Goal: Information Seeking & Learning: Get advice/opinions

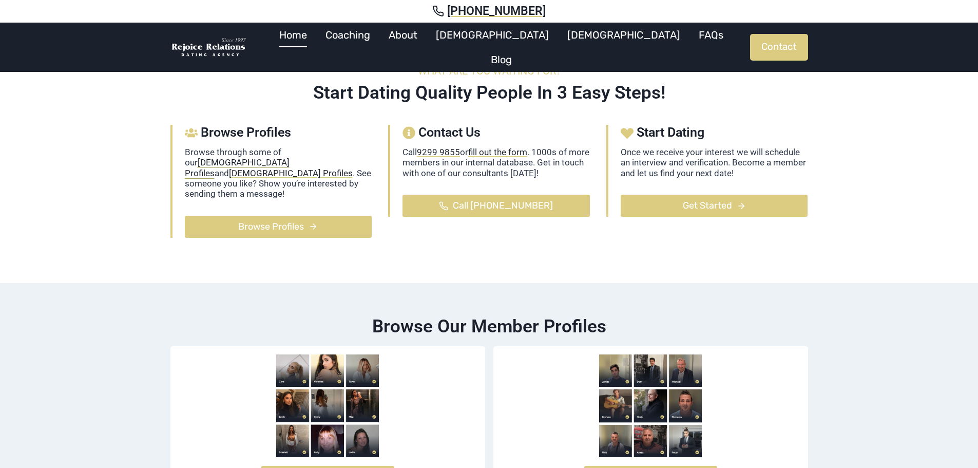
scroll to position [616, 0]
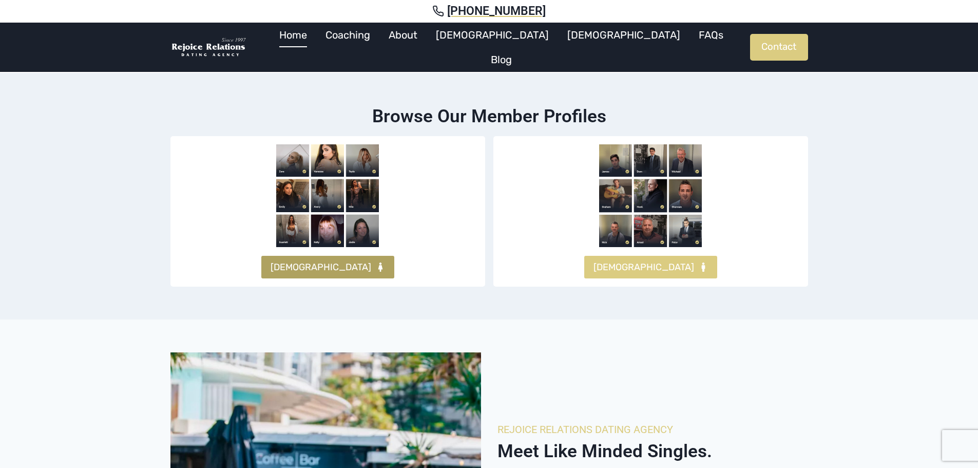
click at [321, 260] on span "FEMALES" at bounding box center [321, 267] width 101 height 15
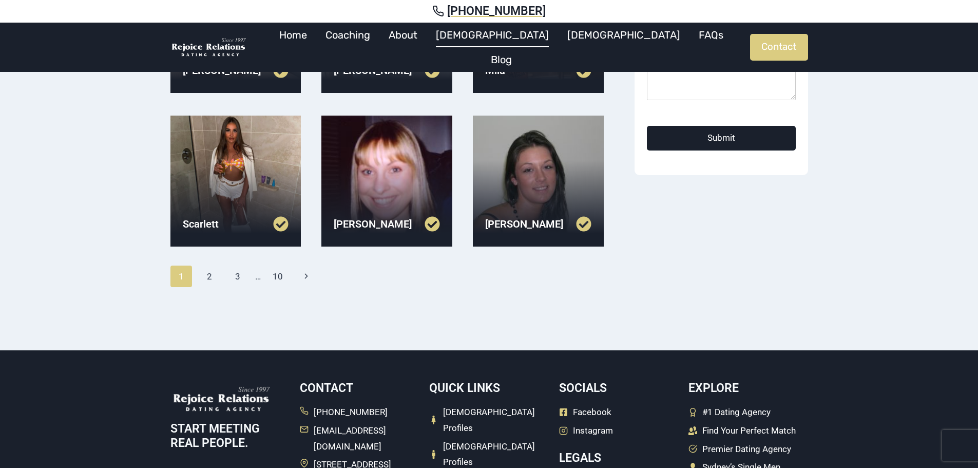
scroll to position [360, 0]
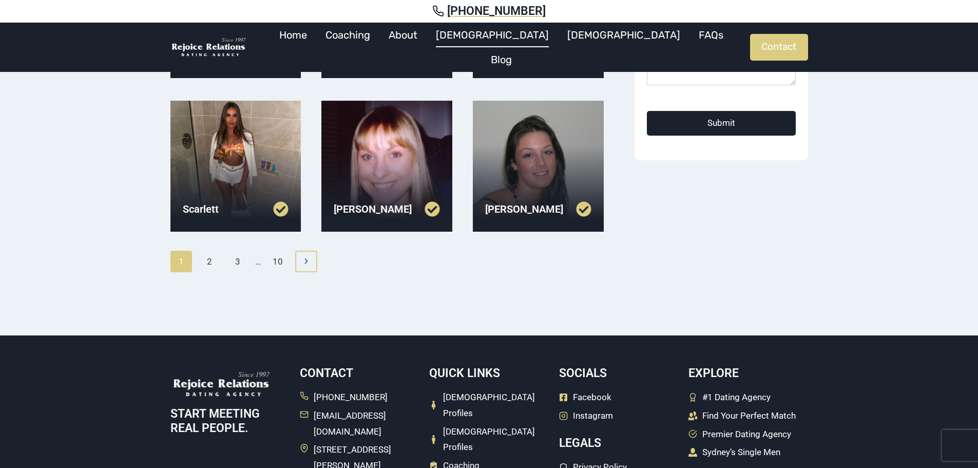
click at [312, 261] on link "Next Page Next" at bounding box center [306, 262] width 22 height 22
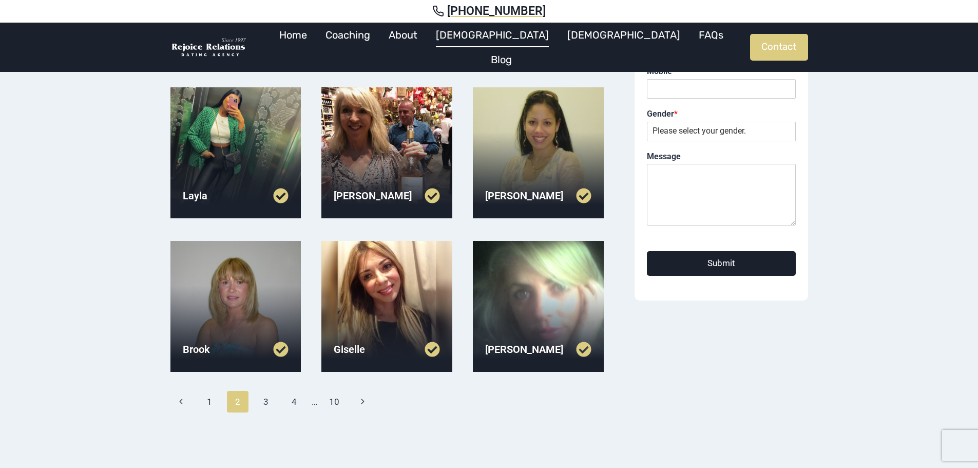
scroll to position [360, 0]
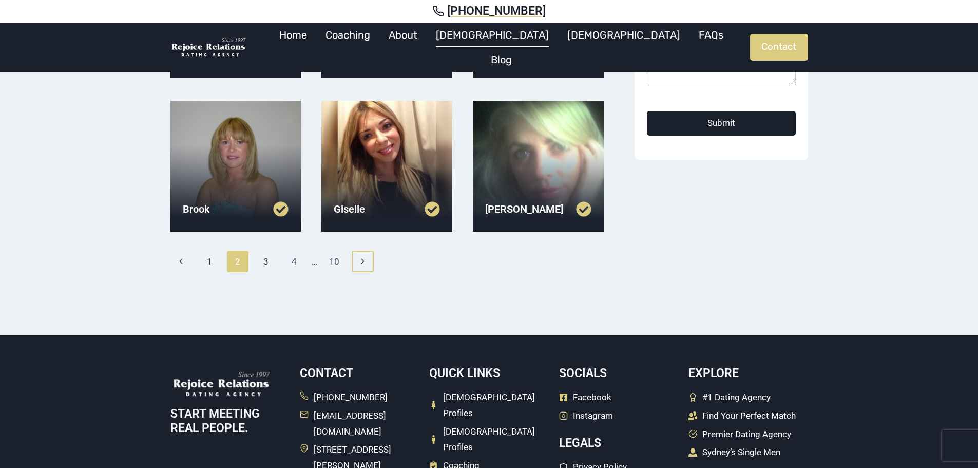
click at [371, 261] on link "Next Page Next" at bounding box center [363, 262] width 22 height 22
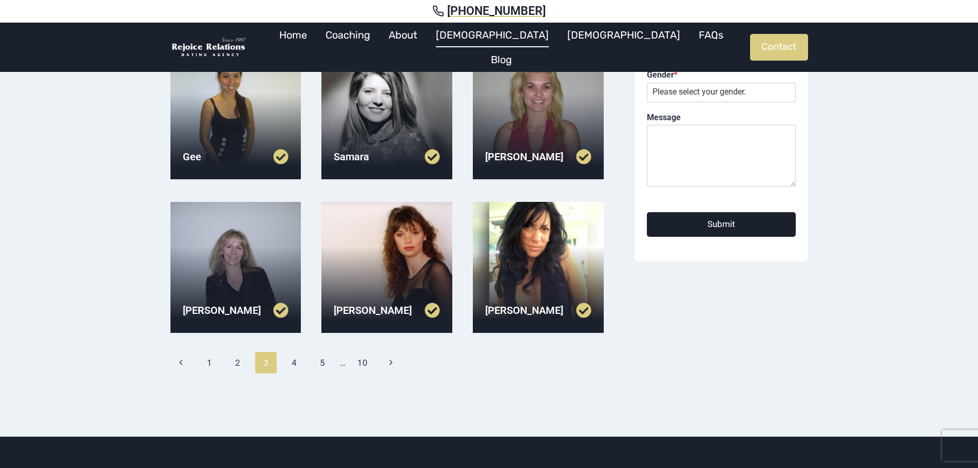
scroll to position [308, 0]
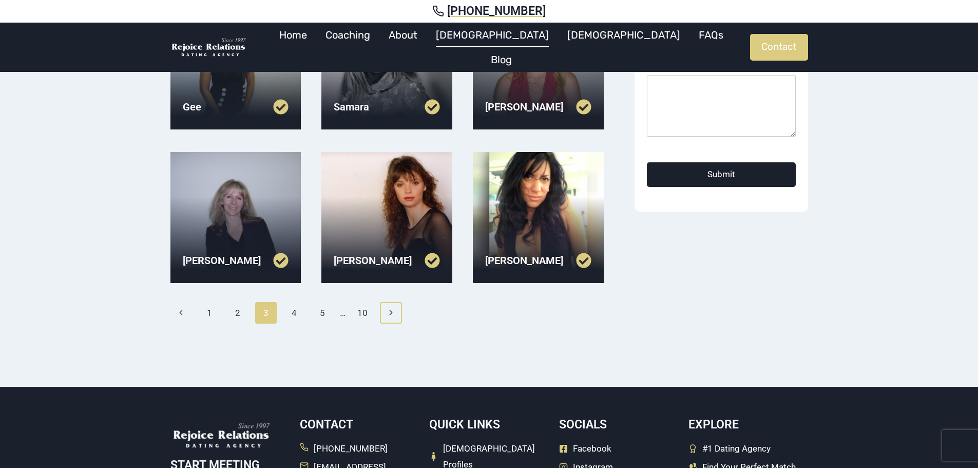
click at [395, 315] on icon "Next" at bounding box center [391, 312] width 9 height 9
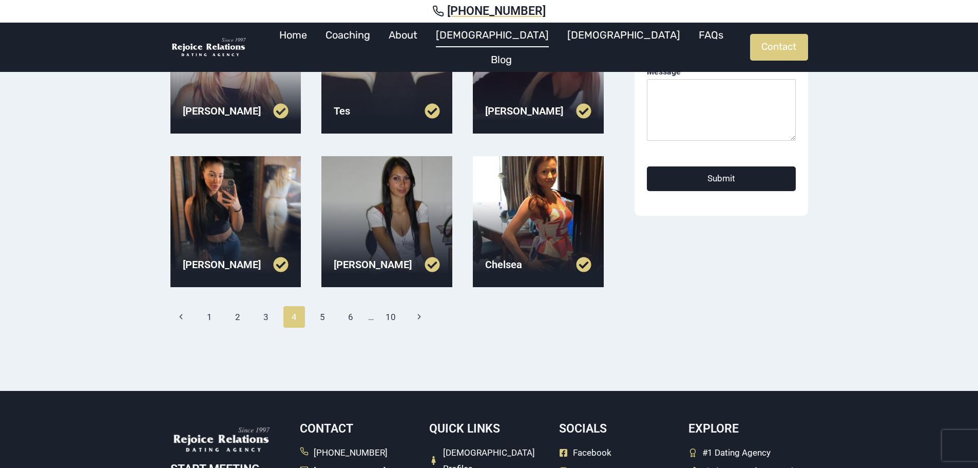
scroll to position [308, 0]
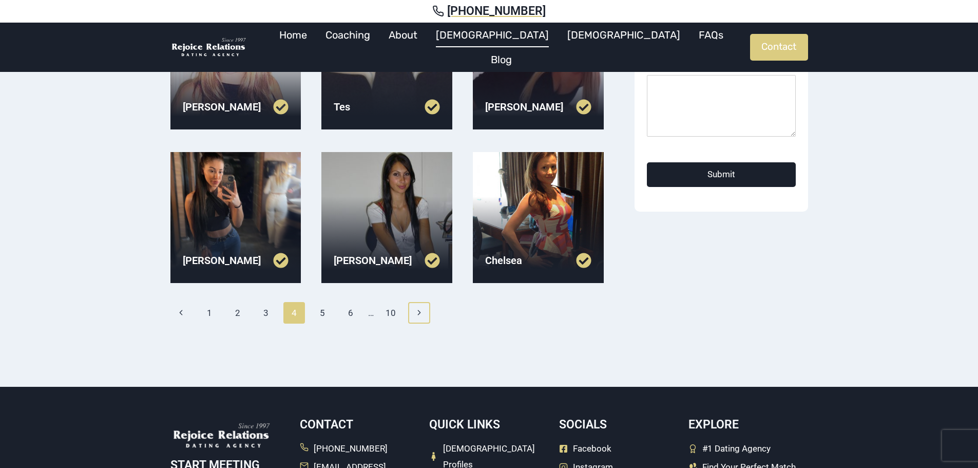
click at [421, 308] on icon "Next" at bounding box center [419, 312] width 9 height 9
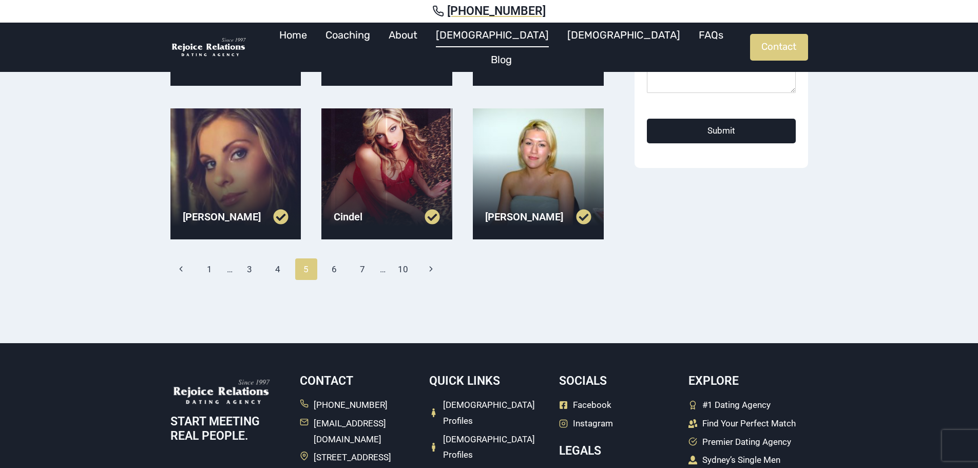
scroll to position [360, 0]
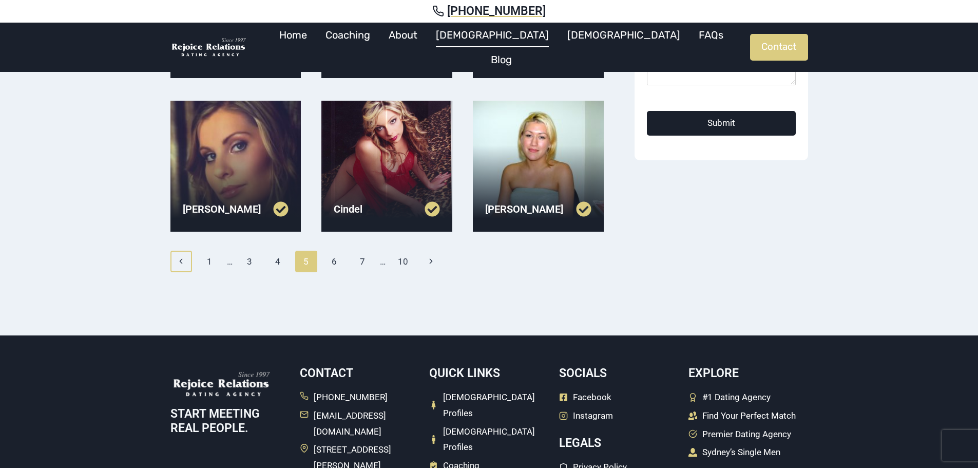
click at [183, 259] on icon "Previous" at bounding box center [181, 261] width 9 height 9
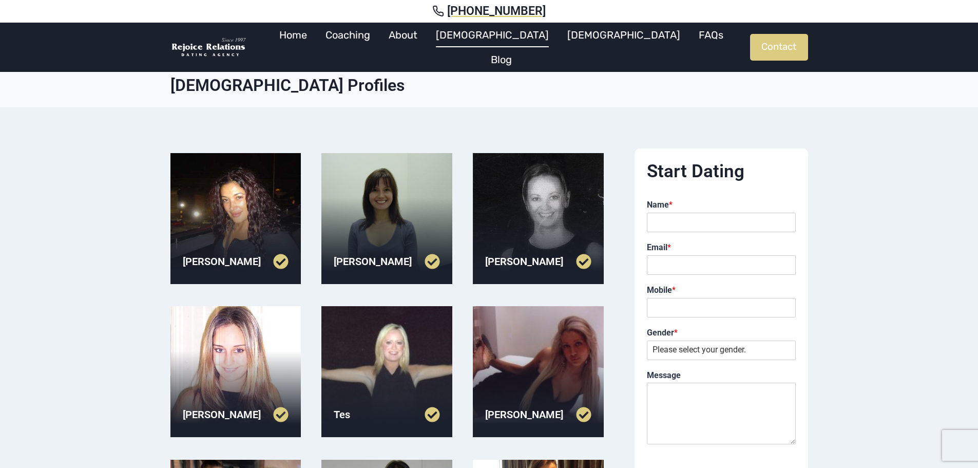
scroll to position [257, 0]
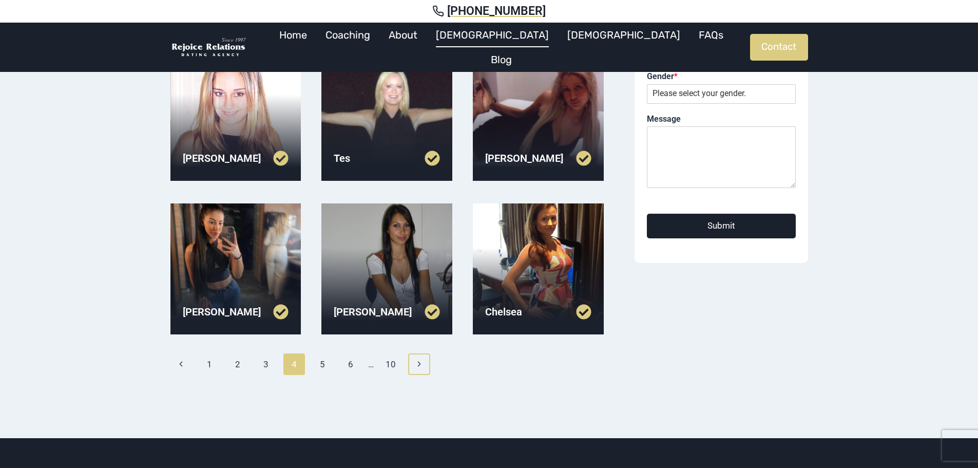
click at [426, 363] on link "Next Page Next" at bounding box center [419, 364] width 22 height 22
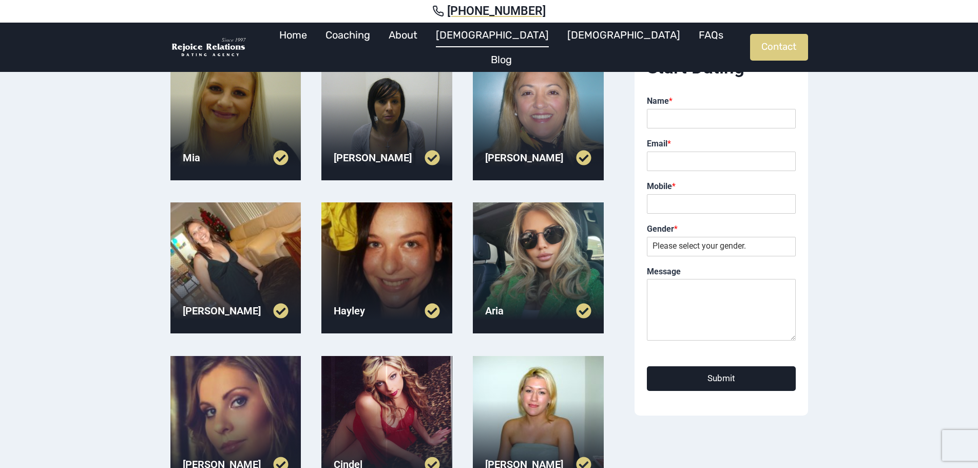
scroll to position [308, 0]
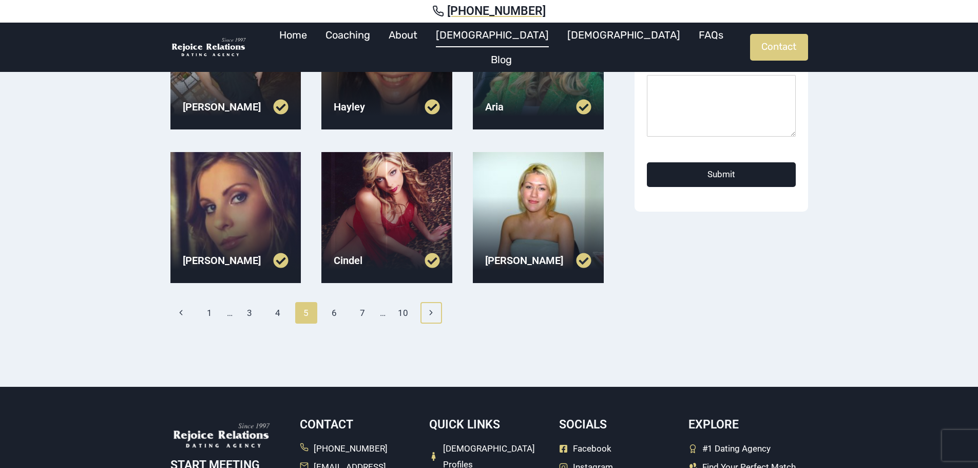
click at [430, 312] on icon "Next" at bounding box center [431, 312] width 9 height 9
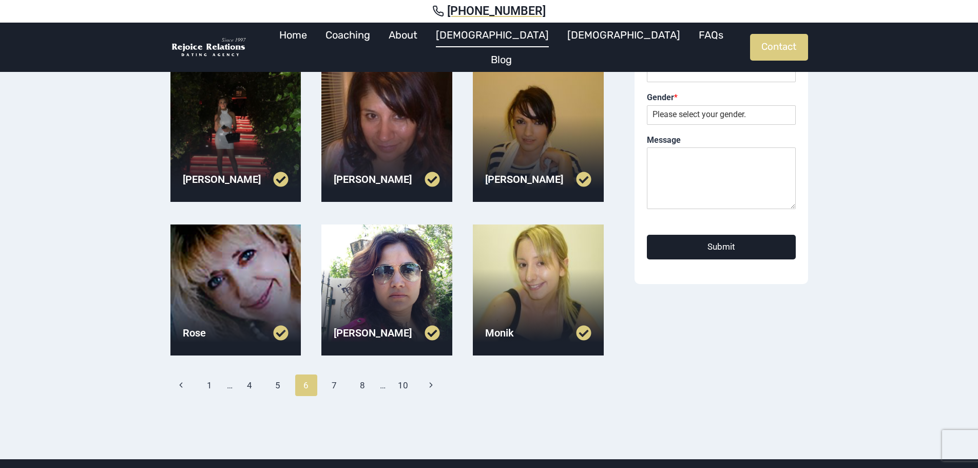
scroll to position [308, 0]
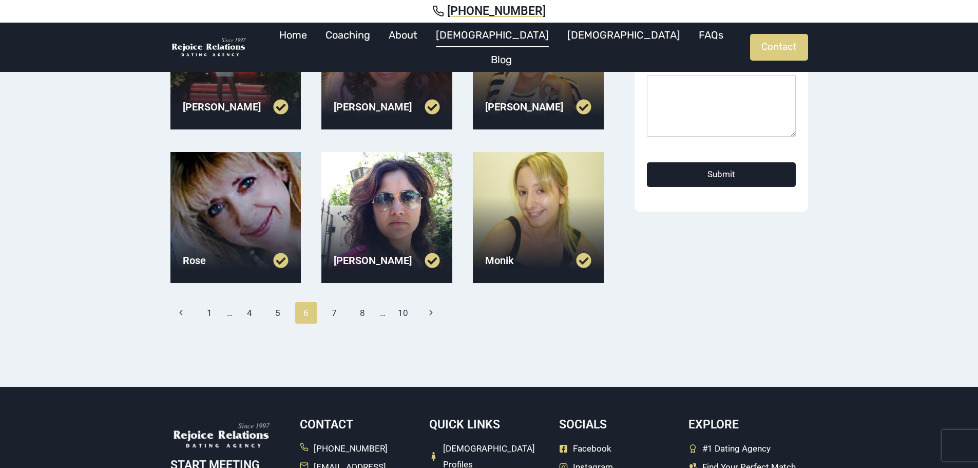
click at [344, 261] on link at bounding box center [360, 260] width 53 height 15
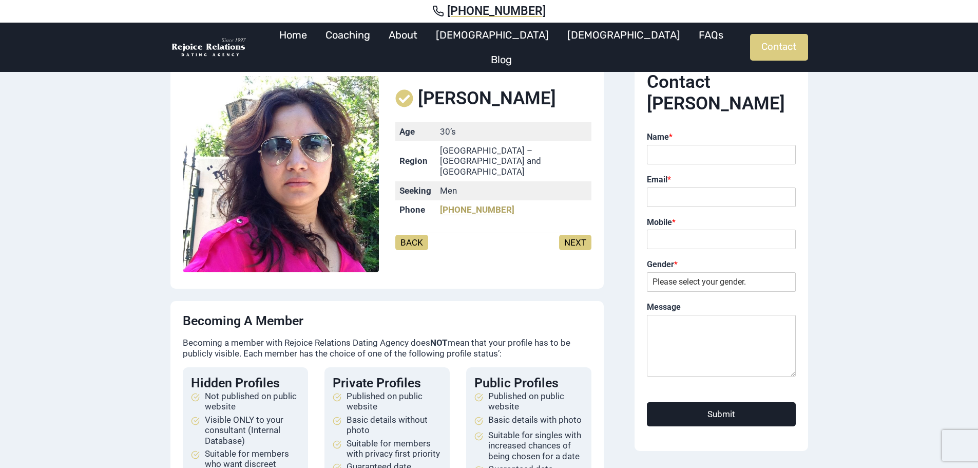
scroll to position [103, 0]
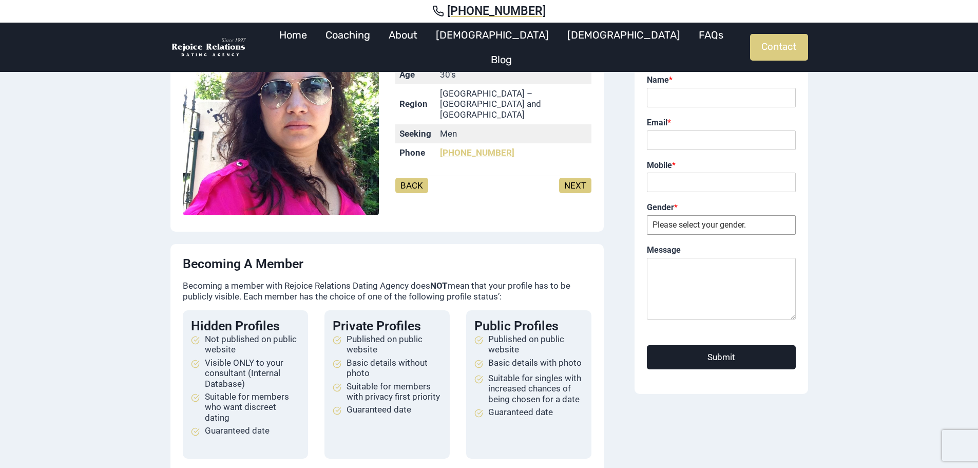
click at [696, 221] on select "Please select your gender. [DEMOGRAPHIC_DATA] [DEMOGRAPHIC_DATA]" at bounding box center [721, 225] width 149 height 20
click at [874, 197] on div "[PERSON_NAME] Age [DEMOGRAPHIC_DATA]’s Region [GEOGRAPHIC_DATA] – [GEOGRAPHIC_D…" at bounding box center [489, 242] width 978 height 481
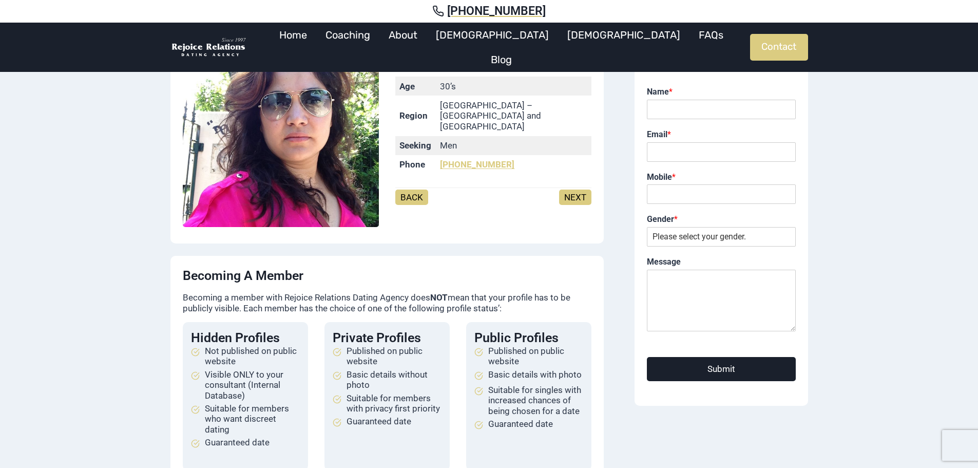
scroll to position [0, 0]
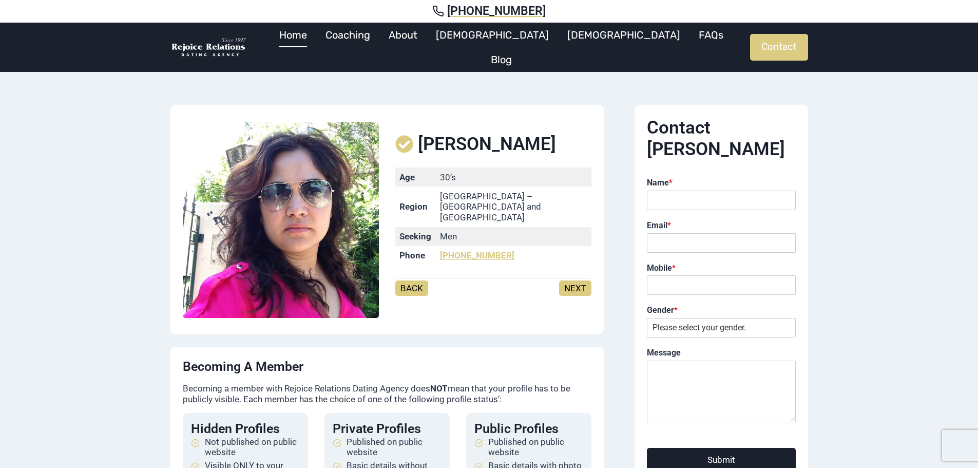
click at [316, 38] on link "Home" at bounding box center [293, 35] width 46 height 25
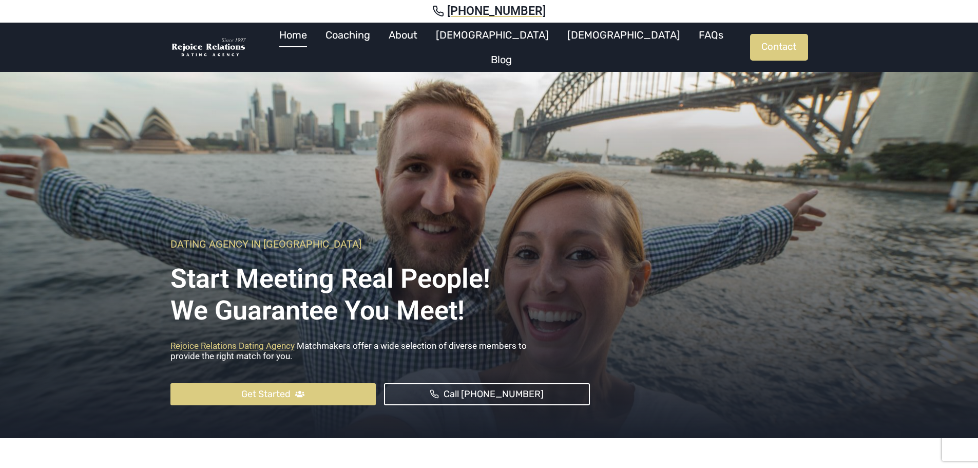
click at [427, 42] on link "About" at bounding box center [403, 35] width 47 height 25
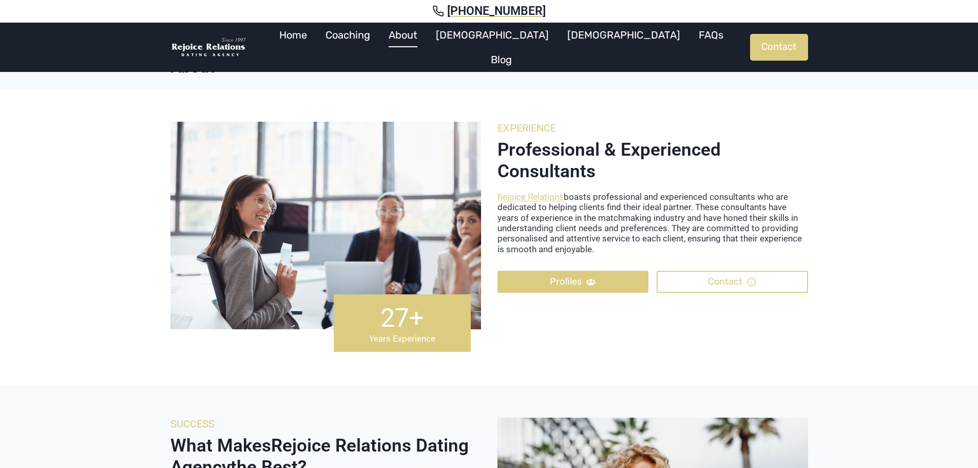
scroll to position [10, 0]
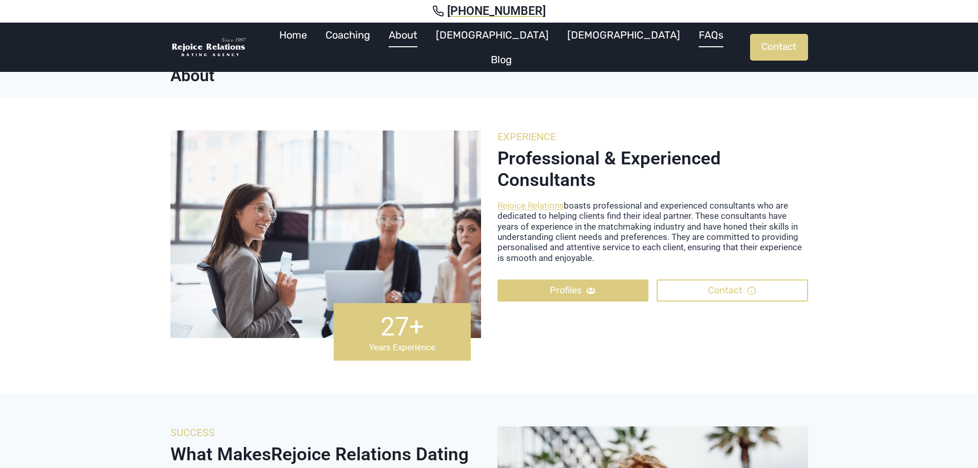
click at [690, 43] on link "FAQs" at bounding box center [711, 35] width 43 height 25
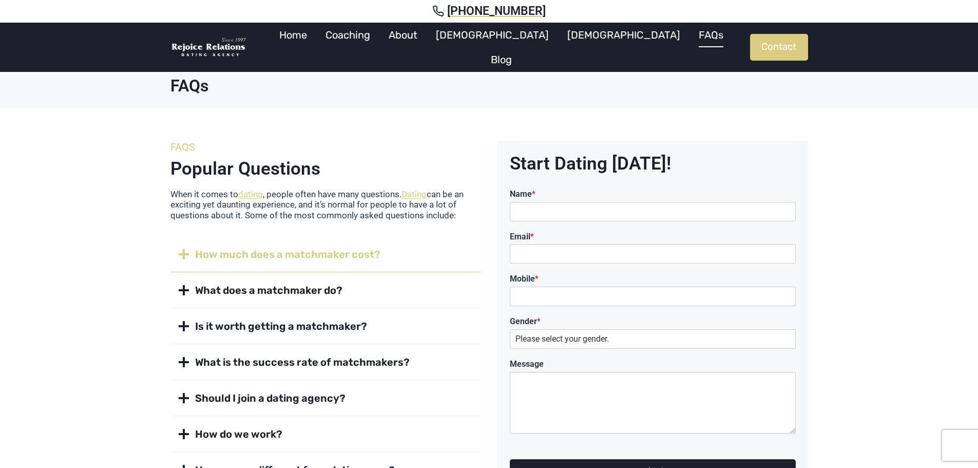
click at [211, 248] on span "How much does a matchmaker cost?" at bounding box center [287, 254] width 185 height 14
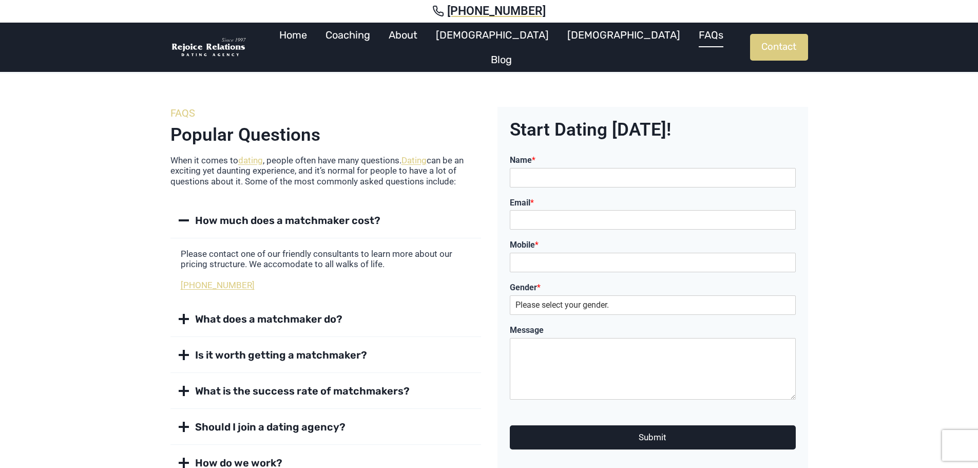
scroll to position [51, 0]
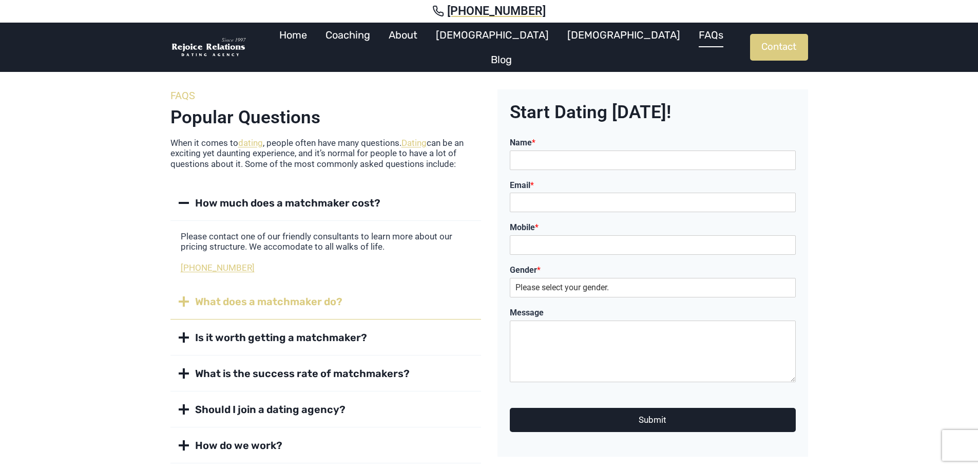
click at [210, 294] on span "What does a matchmaker do?" at bounding box center [268, 301] width 147 height 14
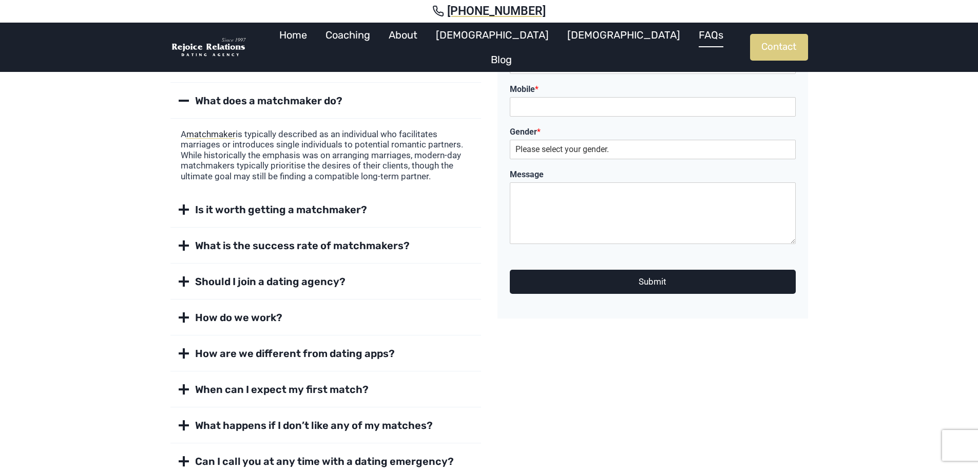
scroll to position [205, 0]
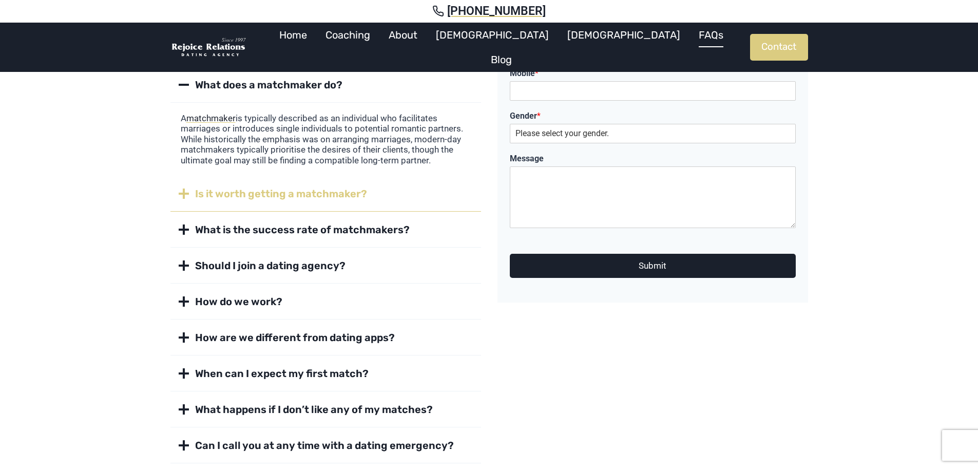
click at [205, 192] on span "Is it worth getting a matchmaker?" at bounding box center [281, 193] width 172 height 14
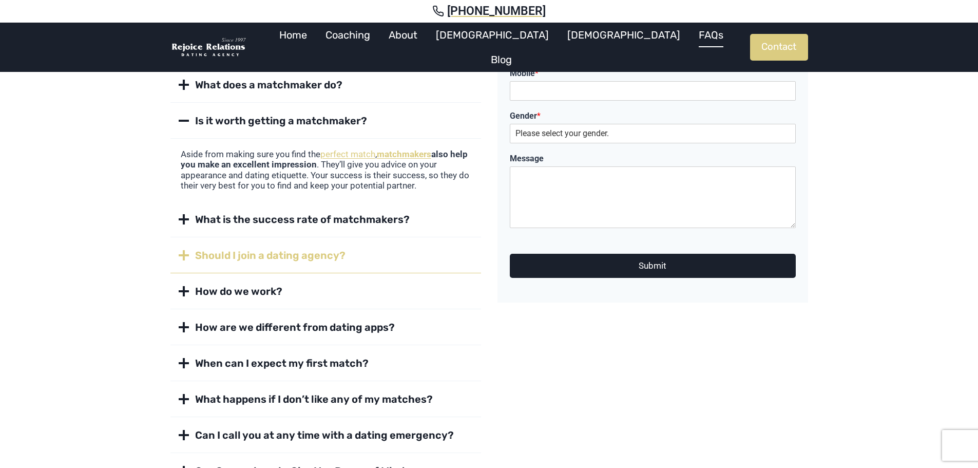
click at [208, 254] on span "Should I join a dating agency?" at bounding box center [270, 255] width 150 height 14
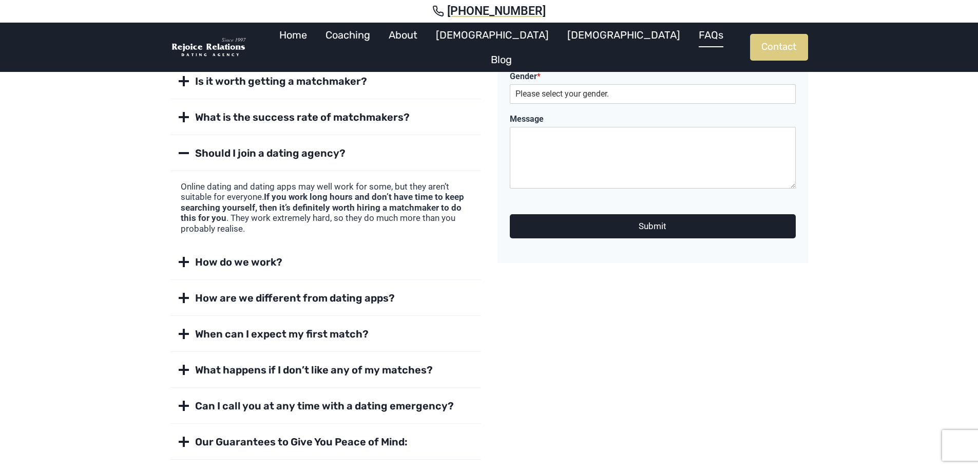
scroll to position [257, 0]
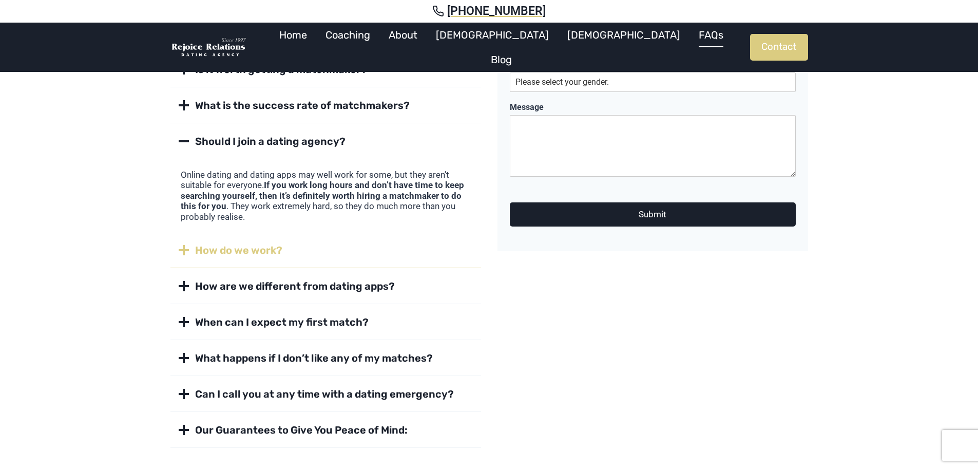
click at [247, 253] on strong "How do we work?" at bounding box center [238, 250] width 87 height 12
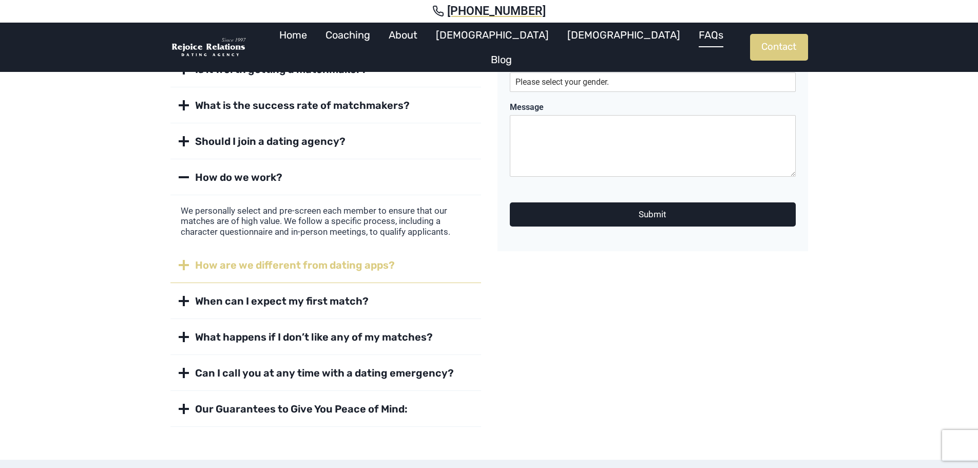
click at [225, 268] on strong "How are we different from dating apps?" at bounding box center [295, 265] width 200 height 12
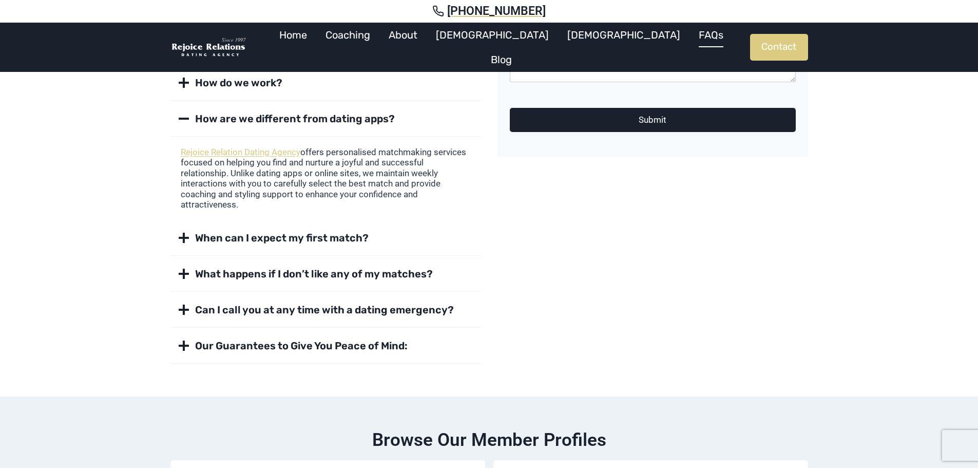
scroll to position [360, 0]
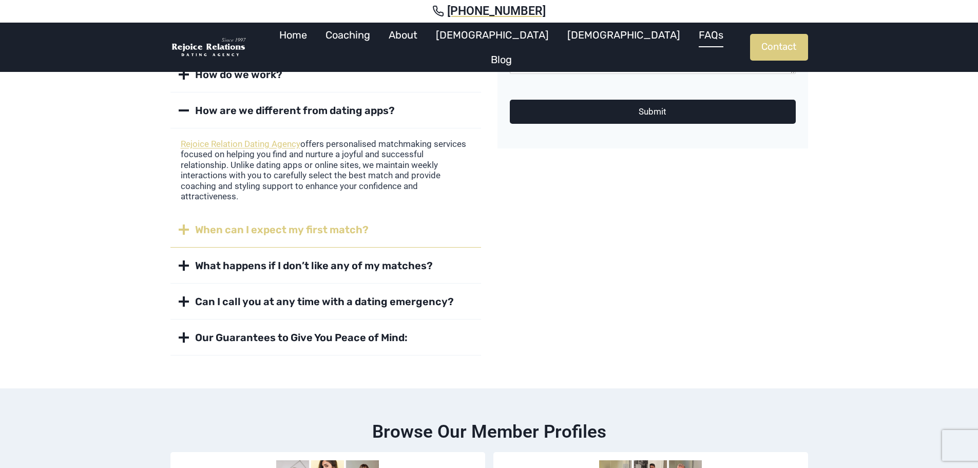
click at [255, 234] on strong "When can I expect my first match?" at bounding box center [282, 229] width 174 height 12
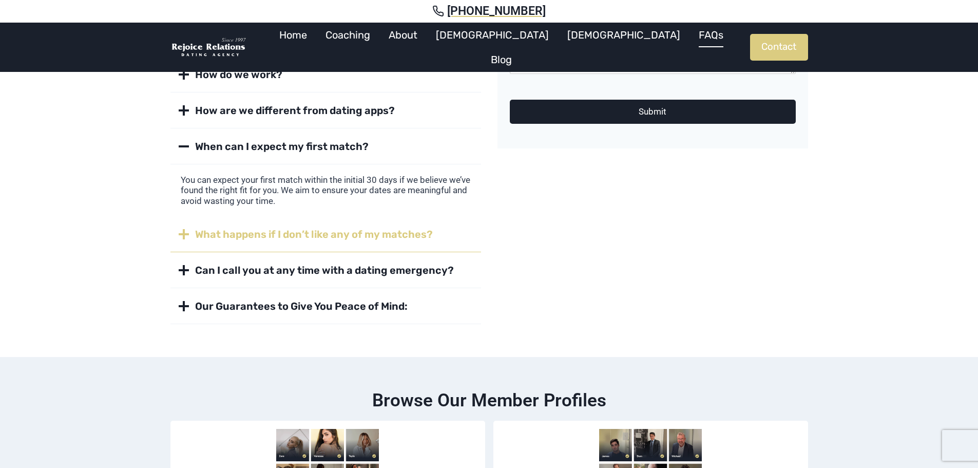
click at [266, 234] on strong "What happens if I don’t like any of my matches?" at bounding box center [314, 234] width 238 height 12
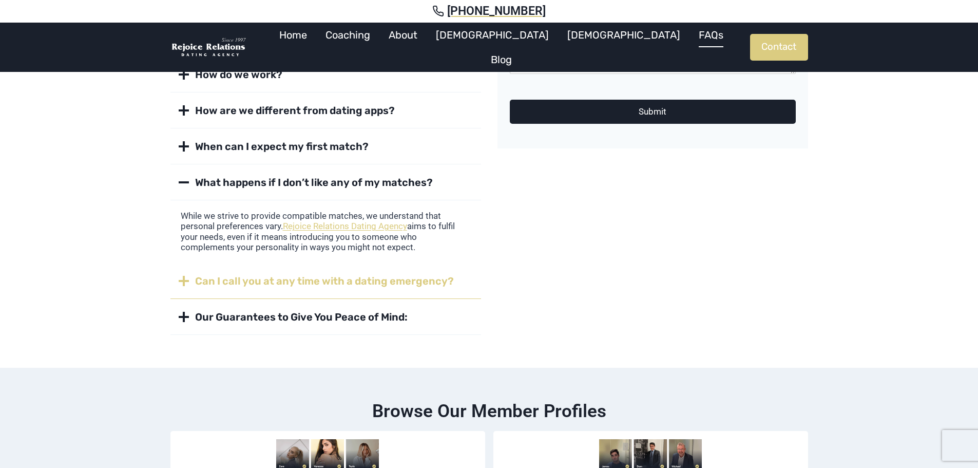
click at [222, 278] on strong "Can I call you at any time with a dating emergency?" at bounding box center [324, 281] width 259 height 12
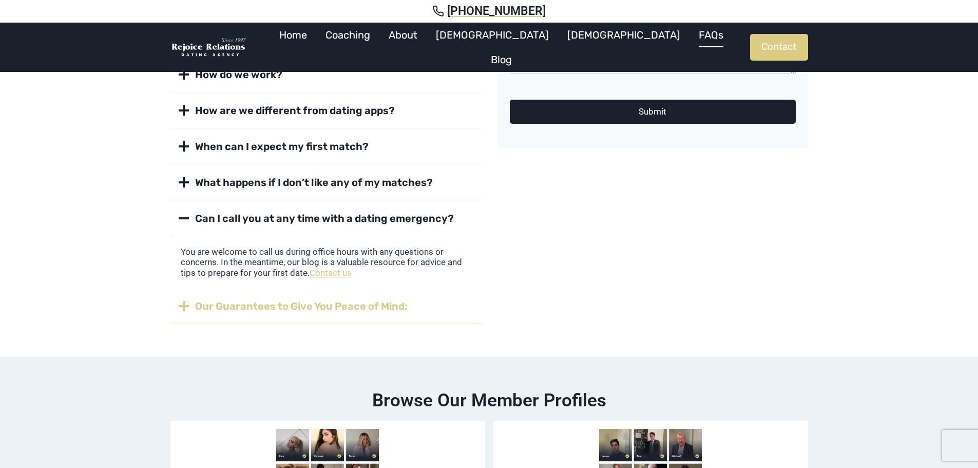
click at [259, 310] on strong "Our Guarantees to Give You Peace of Mind:" at bounding box center [301, 306] width 213 height 12
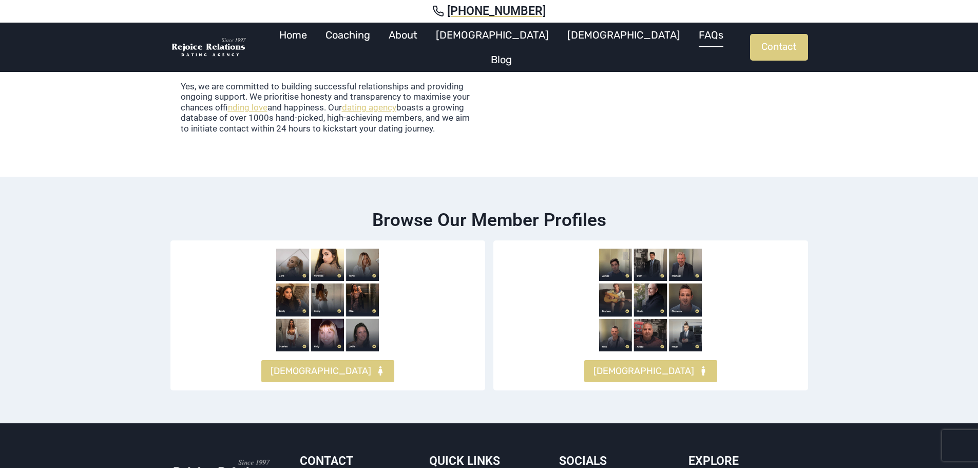
scroll to position [565, 0]
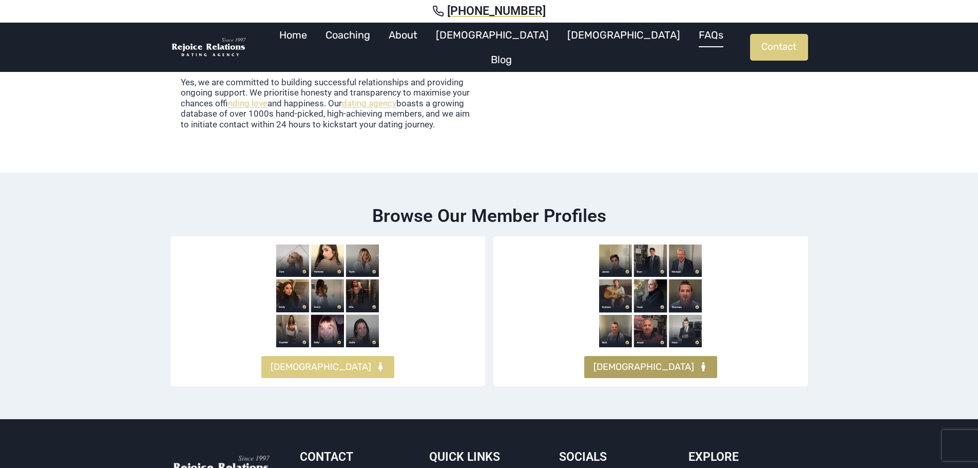
click at [648, 370] on span "[DEMOGRAPHIC_DATA]" at bounding box center [644, 367] width 101 height 15
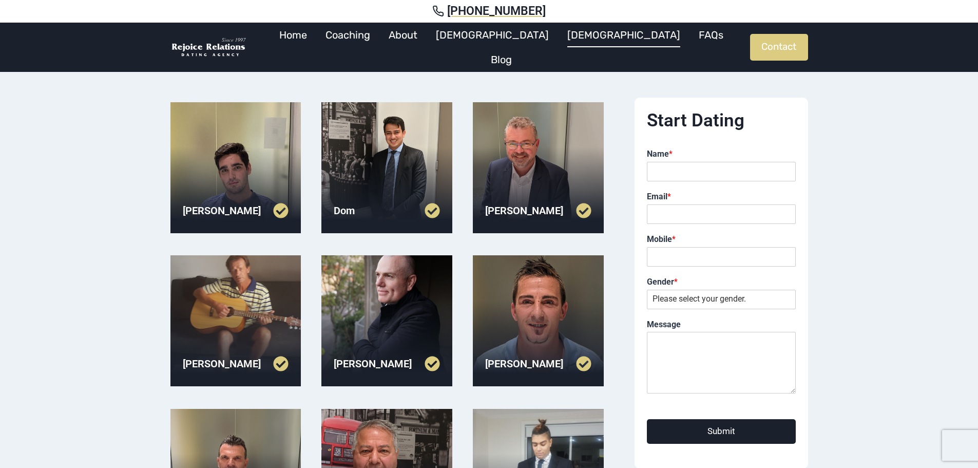
scroll to position [257, 0]
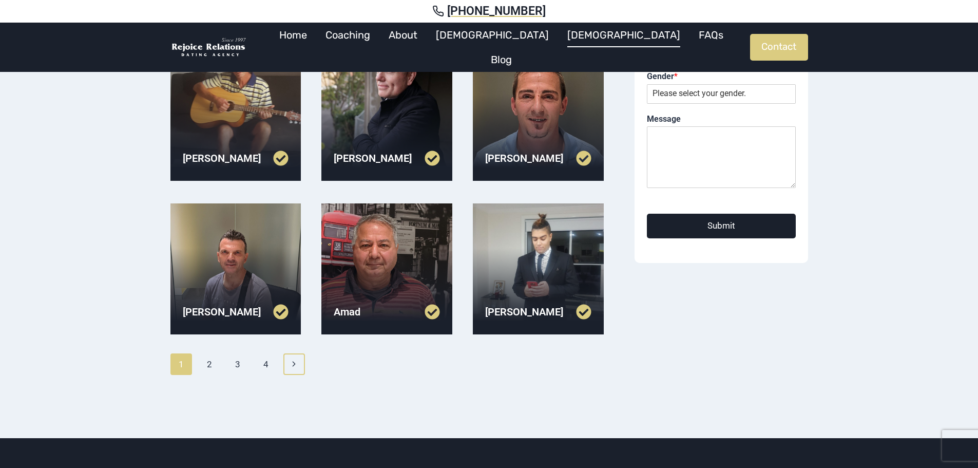
click at [289, 363] on link "Next Page Next" at bounding box center [295, 364] width 22 height 22
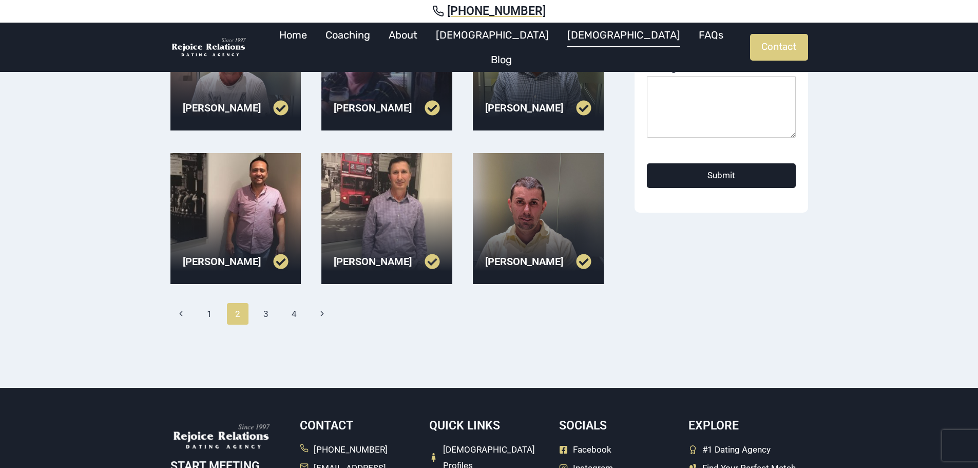
scroll to position [308, 0]
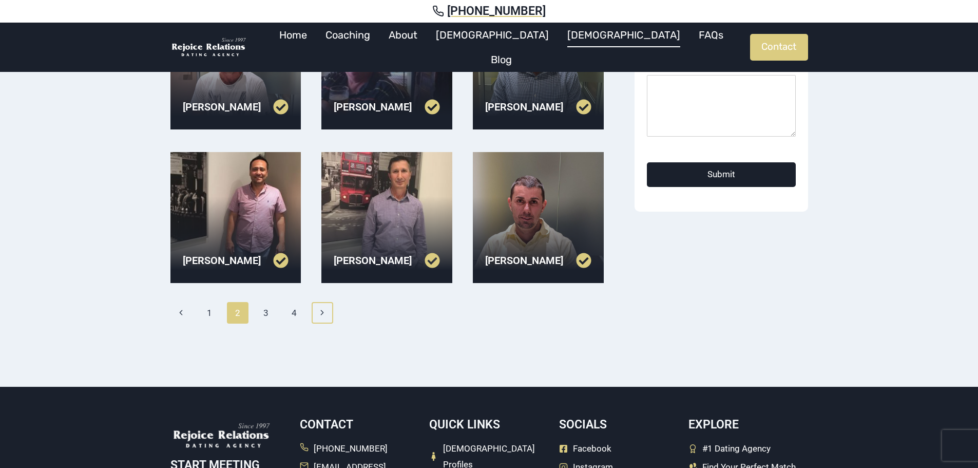
click at [327, 311] on icon "Next" at bounding box center [322, 312] width 9 height 9
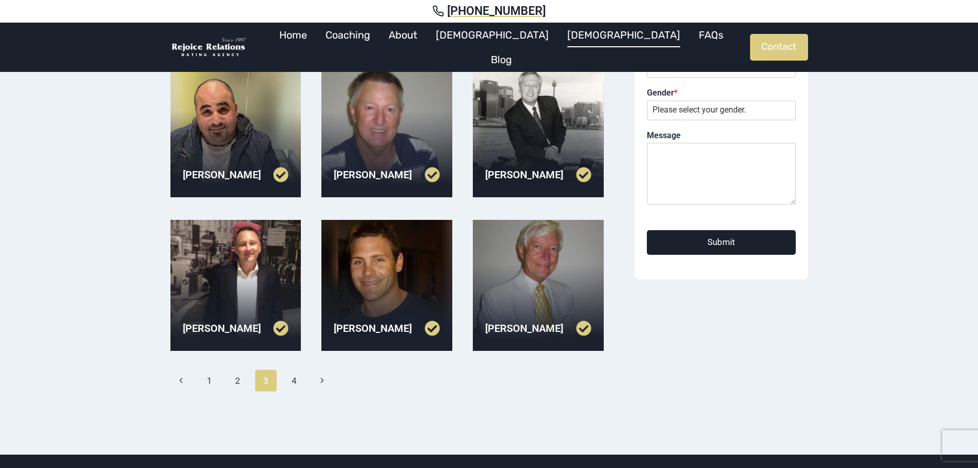
scroll to position [257, 0]
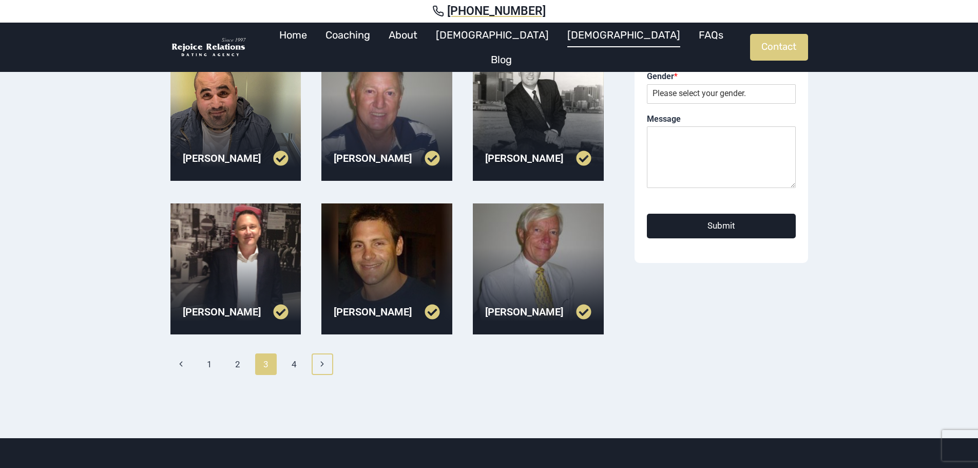
click at [320, 362] on icon "Next" at bounding box center [322, 364] width 9 height 9
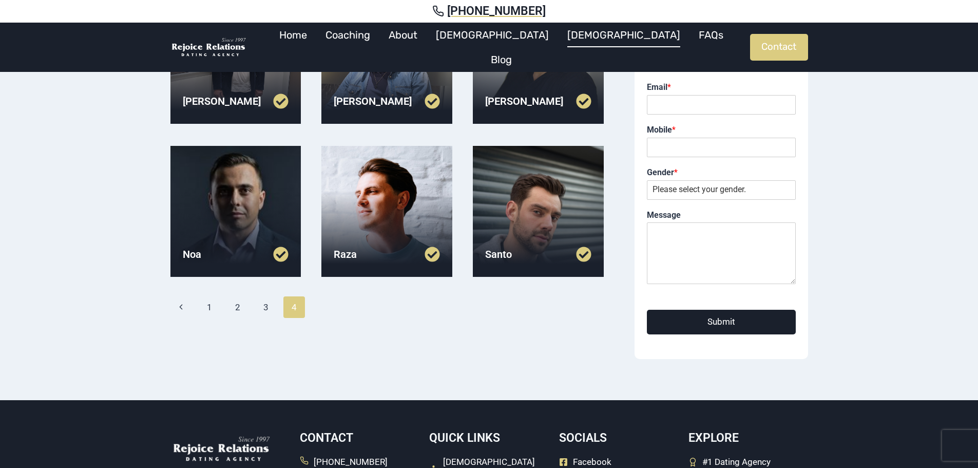
scroll to position [205, 0]
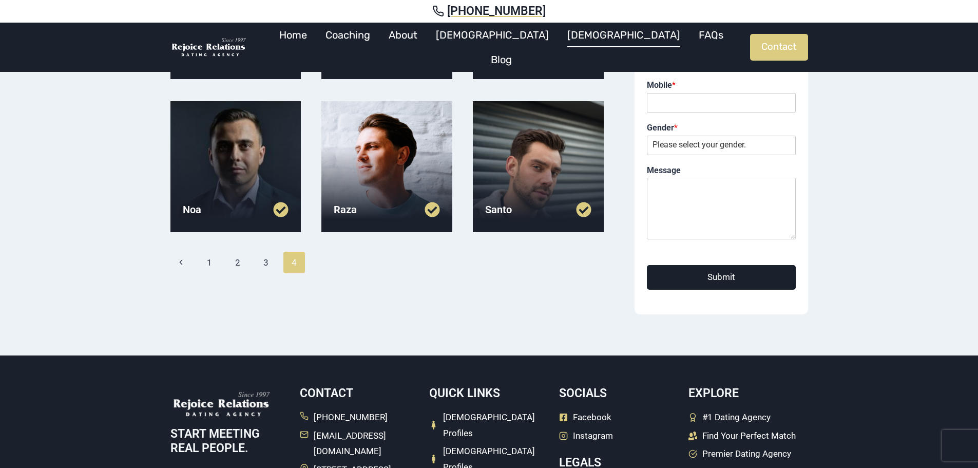
click at [301, 267] on span "4" at bounding box center [295, 263] width 22 height 22
click at [394, 278] on div "[PERSON_NAME] [PERSON_NAME] [GEOGRAPHIC_DATA][PERSON_NAME][GEOGRAPHIC_DATA] Pag…" at bounding box center [388, 129] width 434 height 370
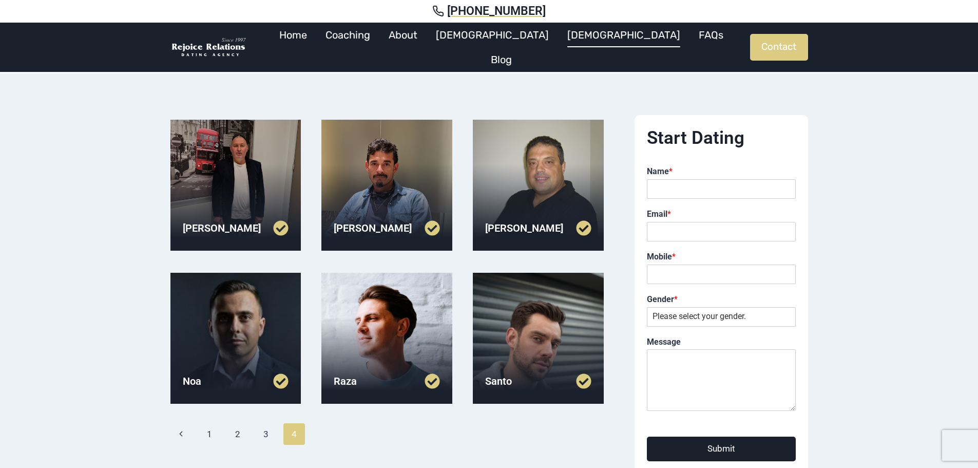
scroll to position [0, 0]
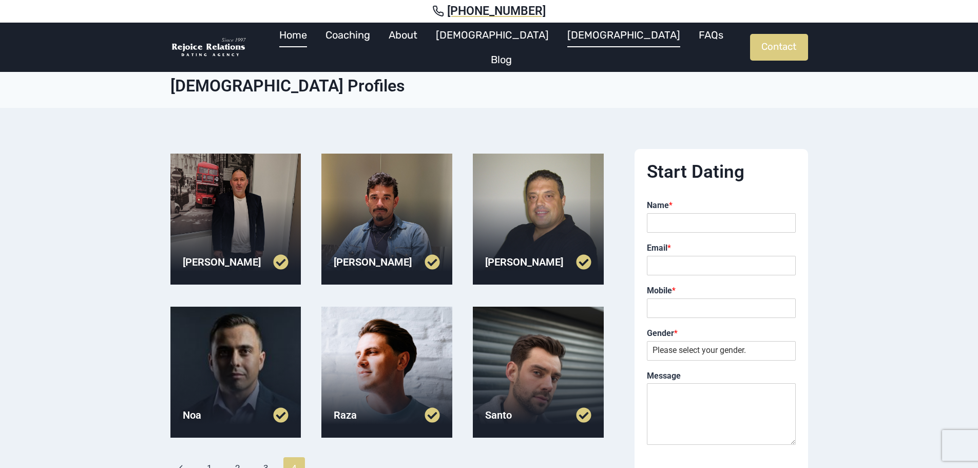
click at [316, 41] on link "Home" at bounding box center [293, 35] width 46 height 25
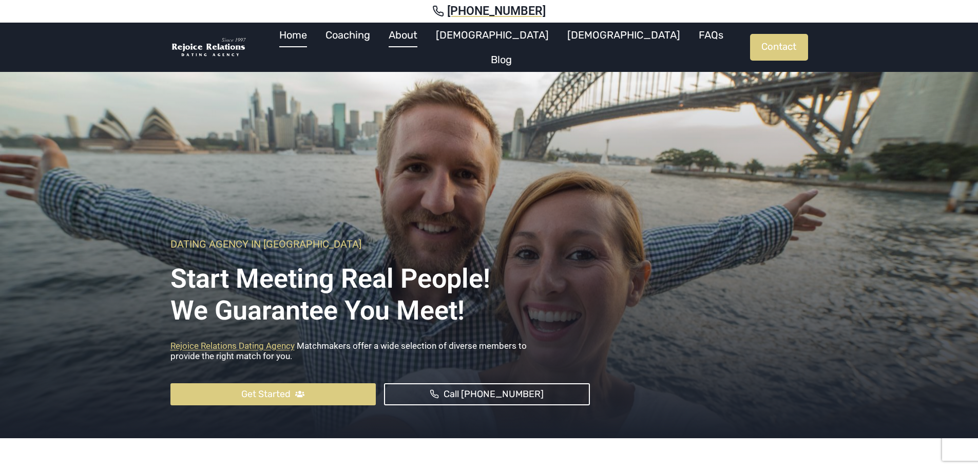
click at [427, 42] on link "About" at bounding box center [403, 35] width 47 height 25
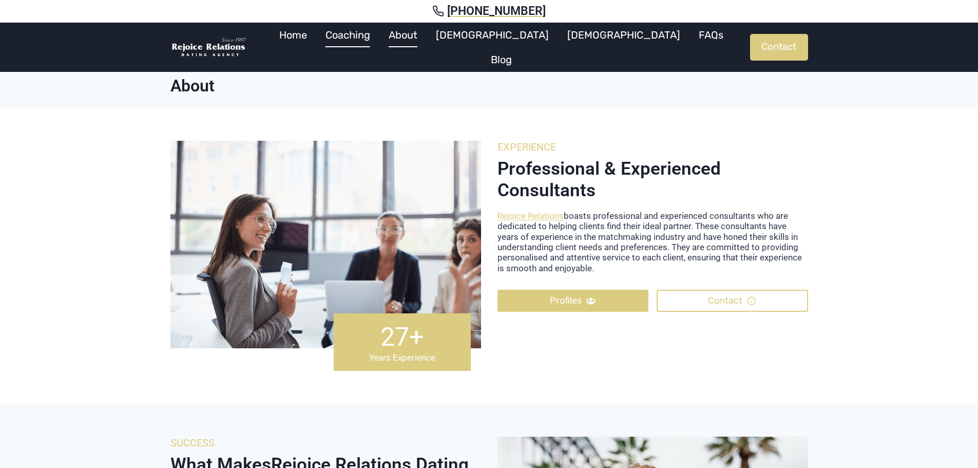
click at [380, 43] on link "Coaching" at bounding box center [347, 35] width 63 height 25
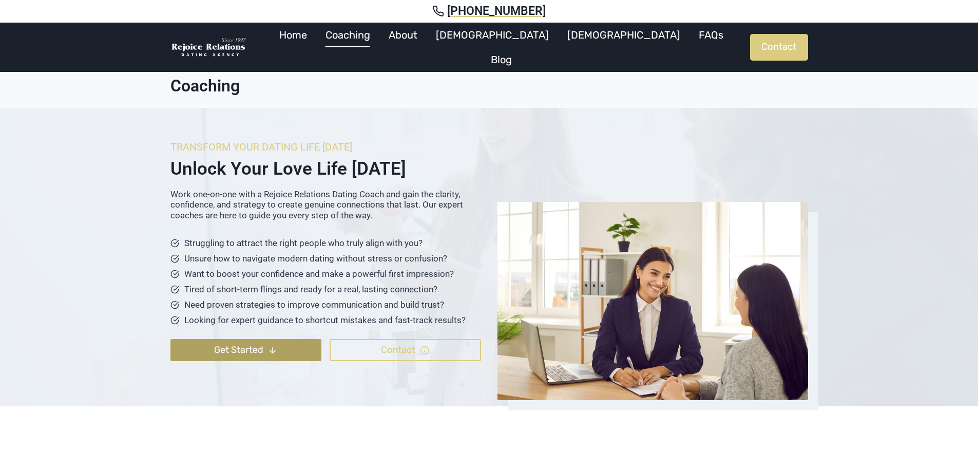
click at [253, 349] on span "Get Started" at bounding box center [238, 350] width 49 height 15
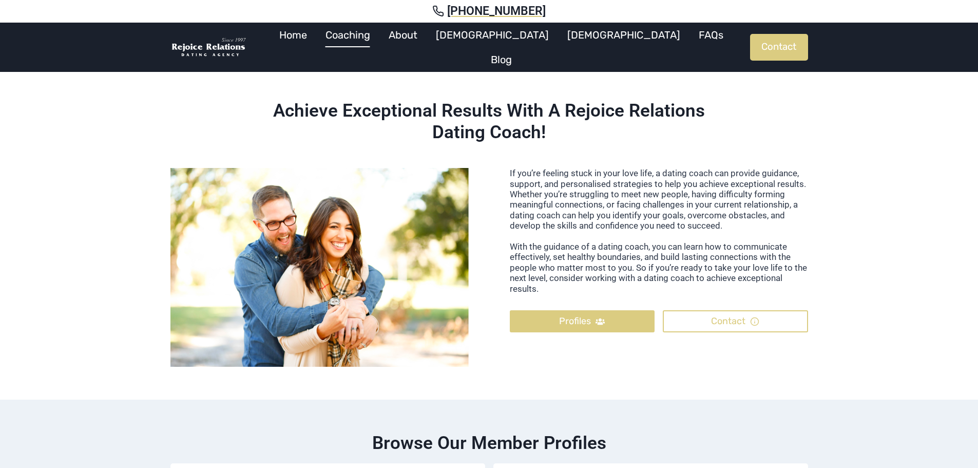
scroll to position [378, 0]
